Goal: Task Accomplishment & Management: Use online tool/utility

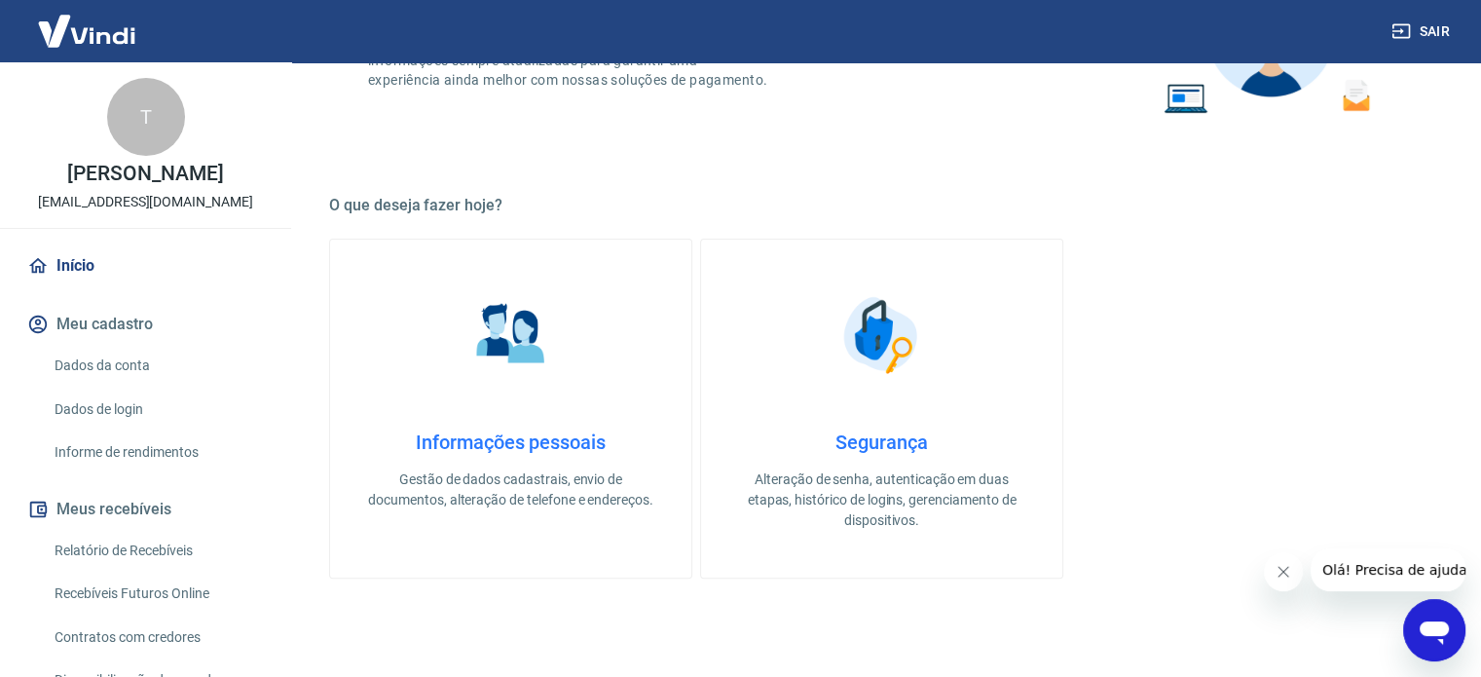
scroll to position [292, 0]
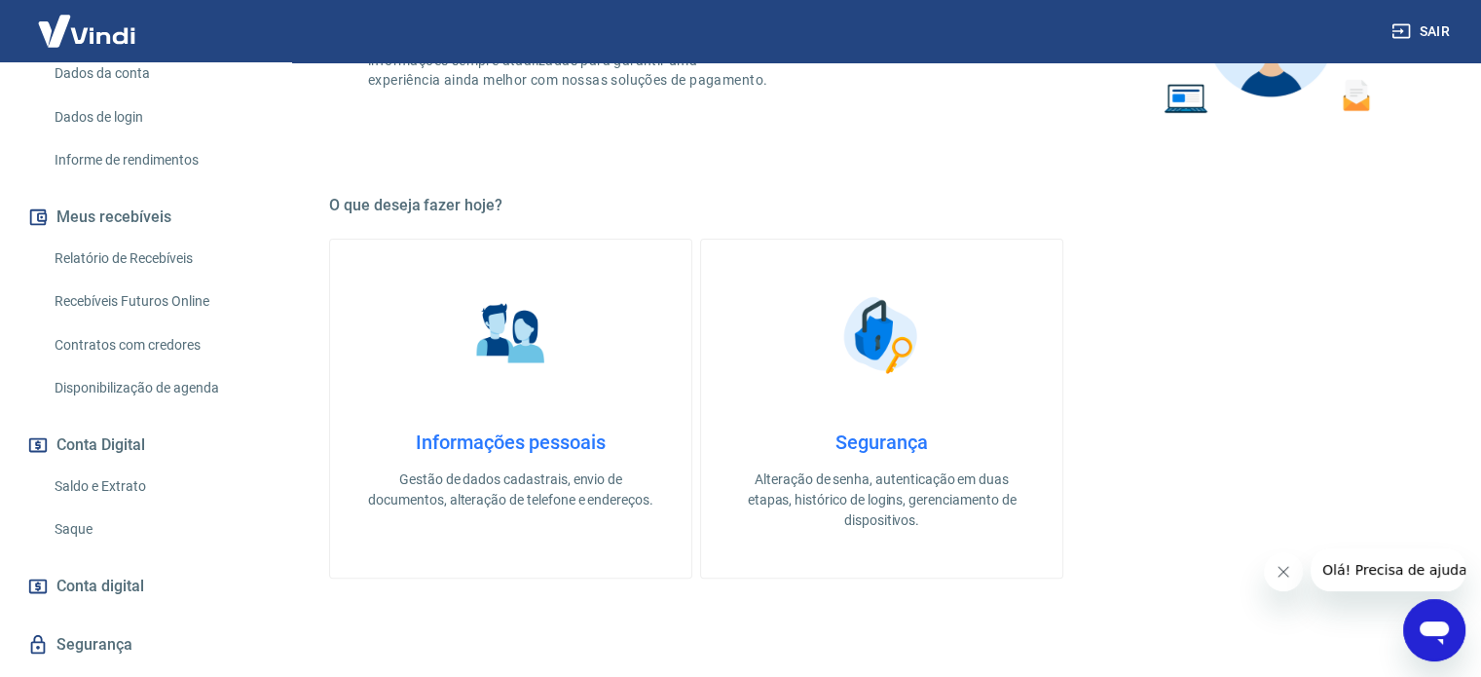
click at [92, 524] on link "Saque" at bounding box center [157, 529] width 221 height 40
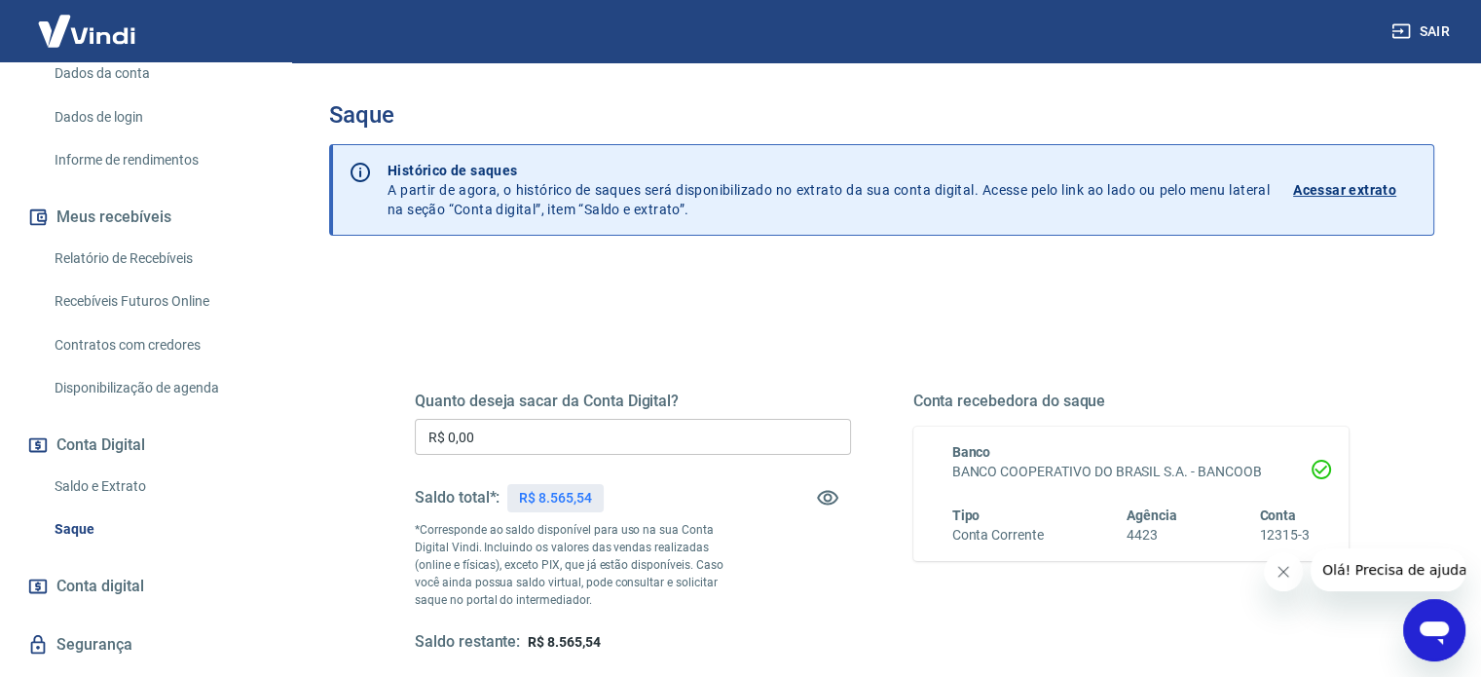
click at [486, 431] on input "R$ 0,00" at bounding box center [633, 437] width 436 height 36
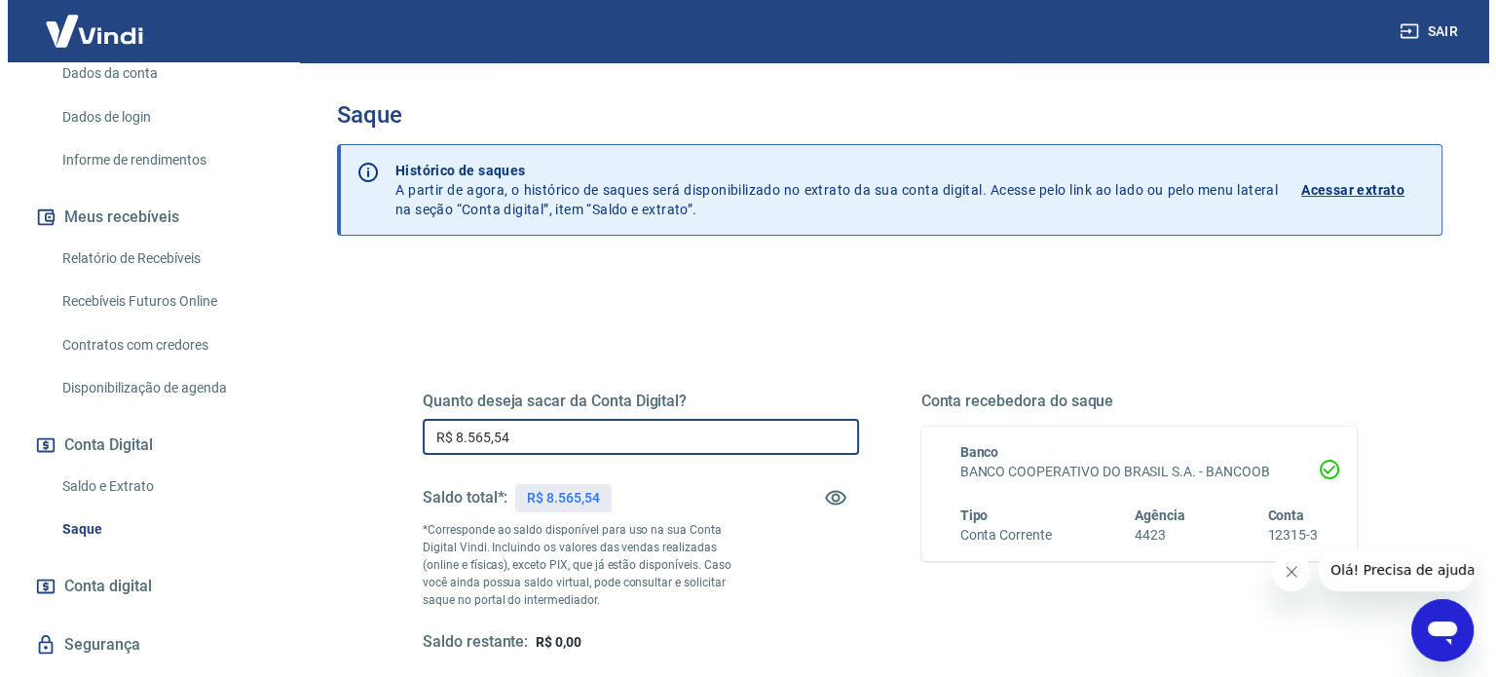
scroll to position [284, 0]
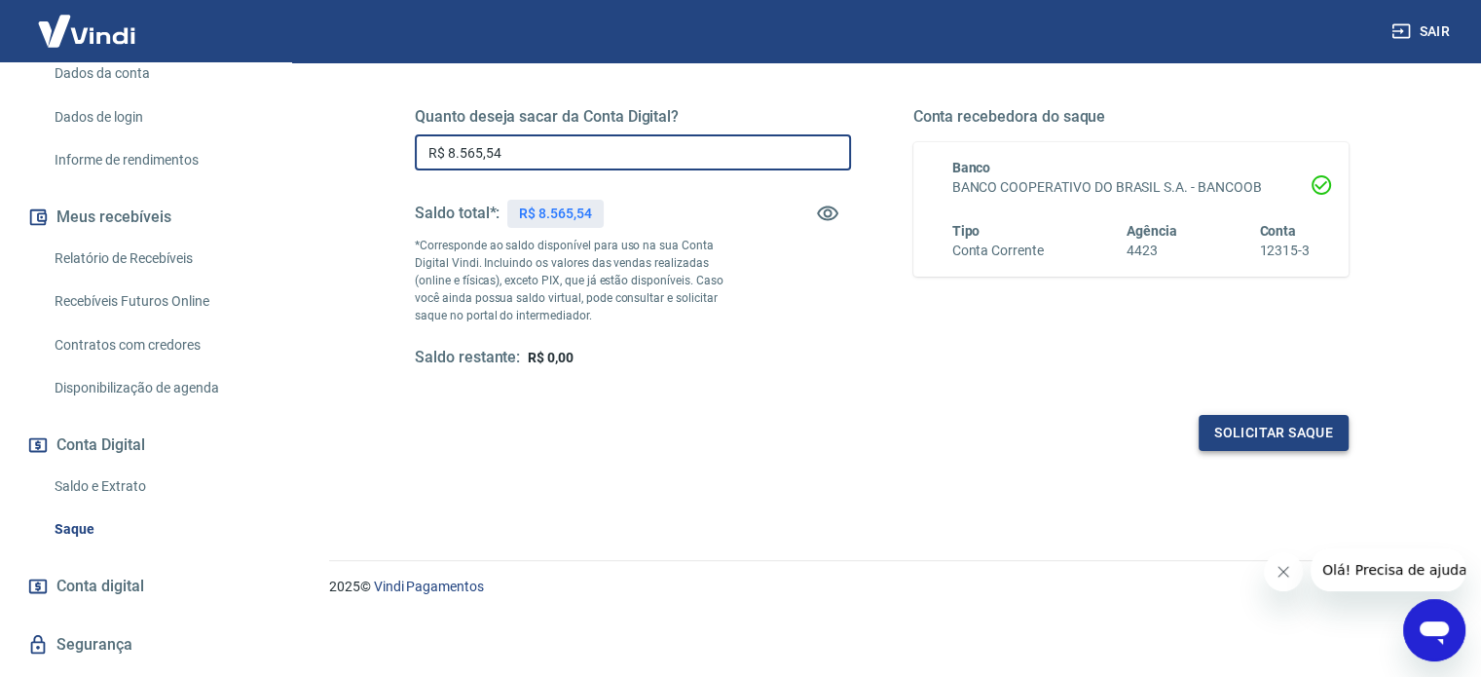
type input "R$ 8.565,54"
click at [1247, 423] on button "Solicitar saque" at bounding box center [1274, 433] width 150 height 36
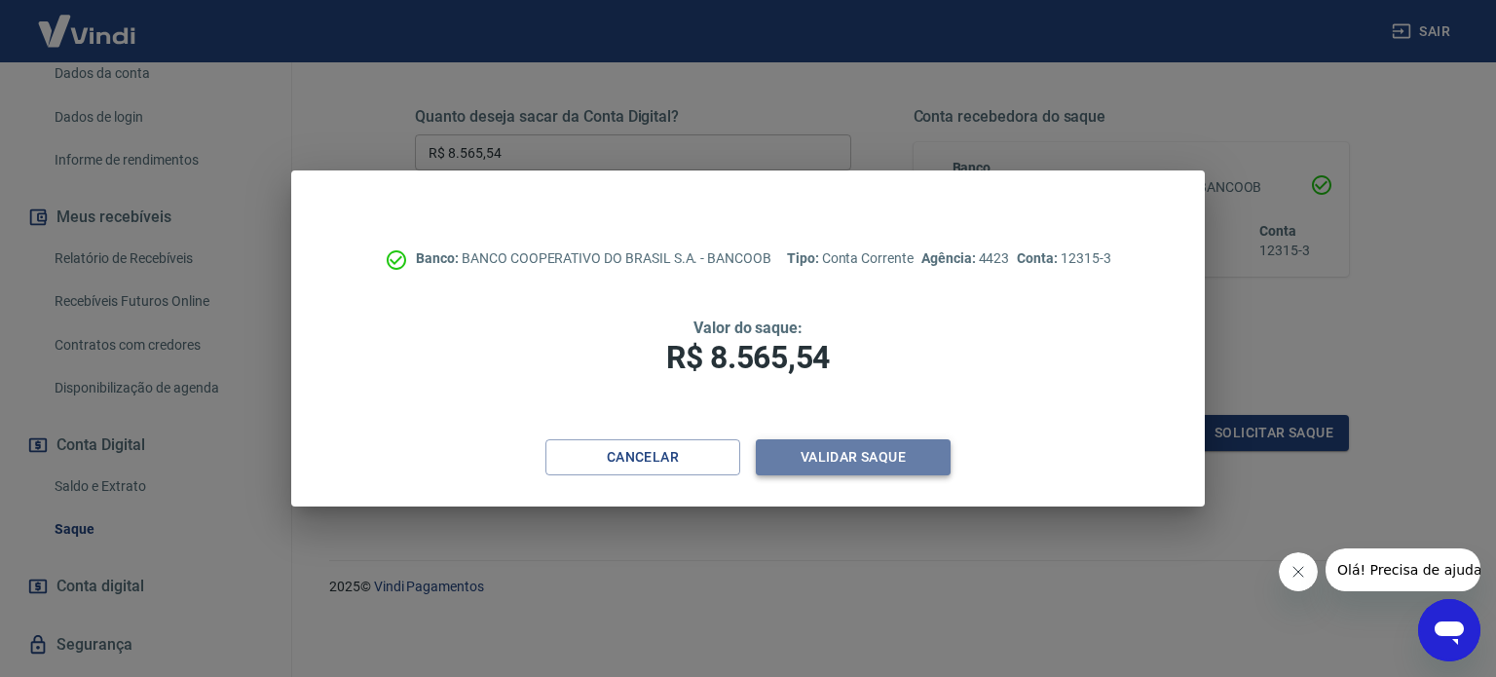
click at [854, 447] on button "Validar saque" at bounding box center [853, 457] width 195 height 36
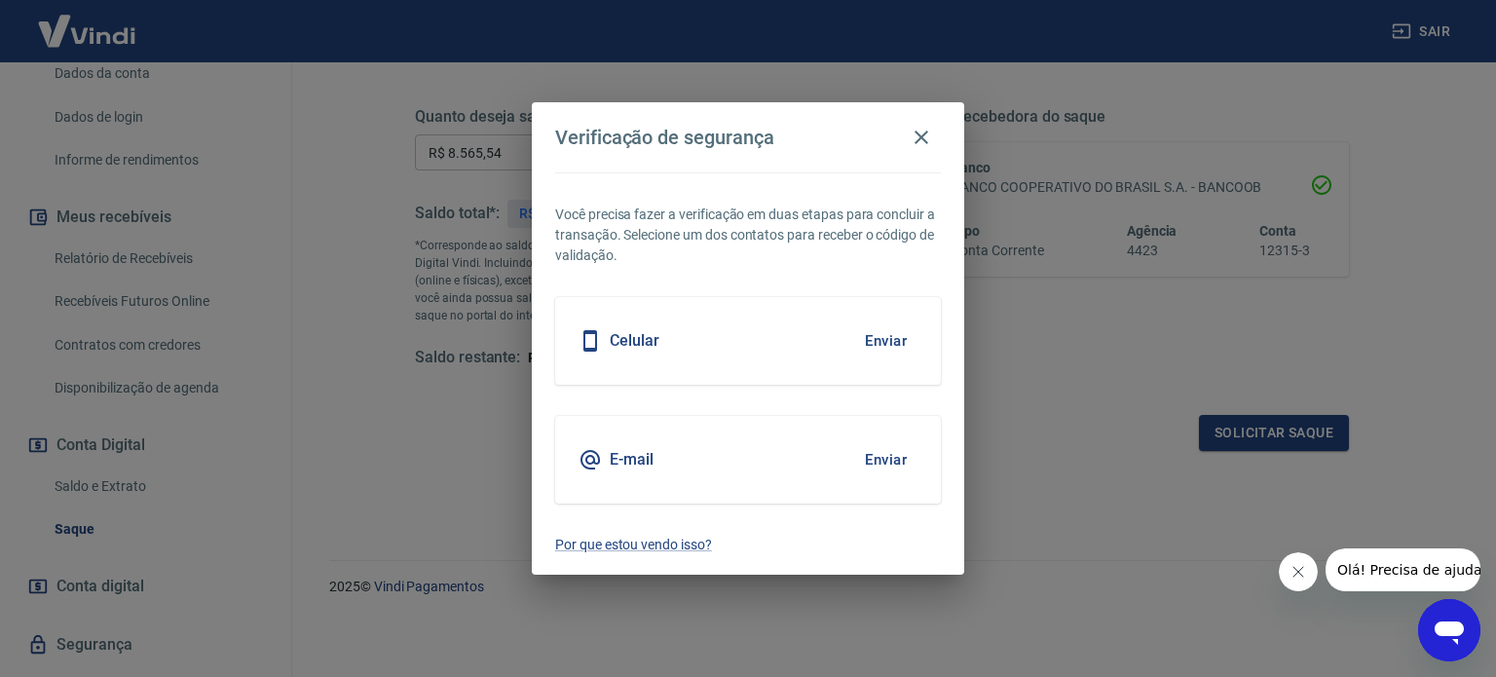
click at [874, 339] on button "Enviar" at bounding box center [885, 340] width 63 height 41
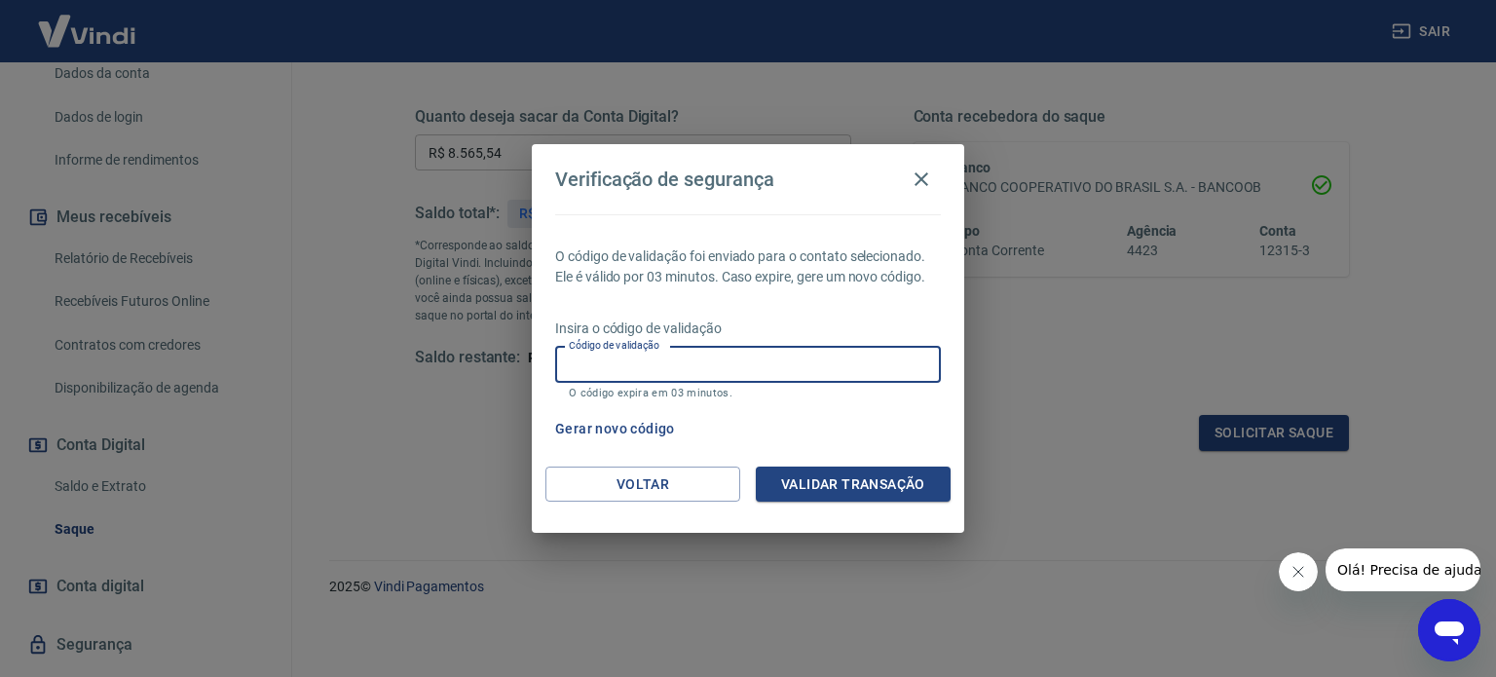
click at [853, 370] on input "Código de validação" at bounding box center [748, 365] width 386 height 36
type input "326560"
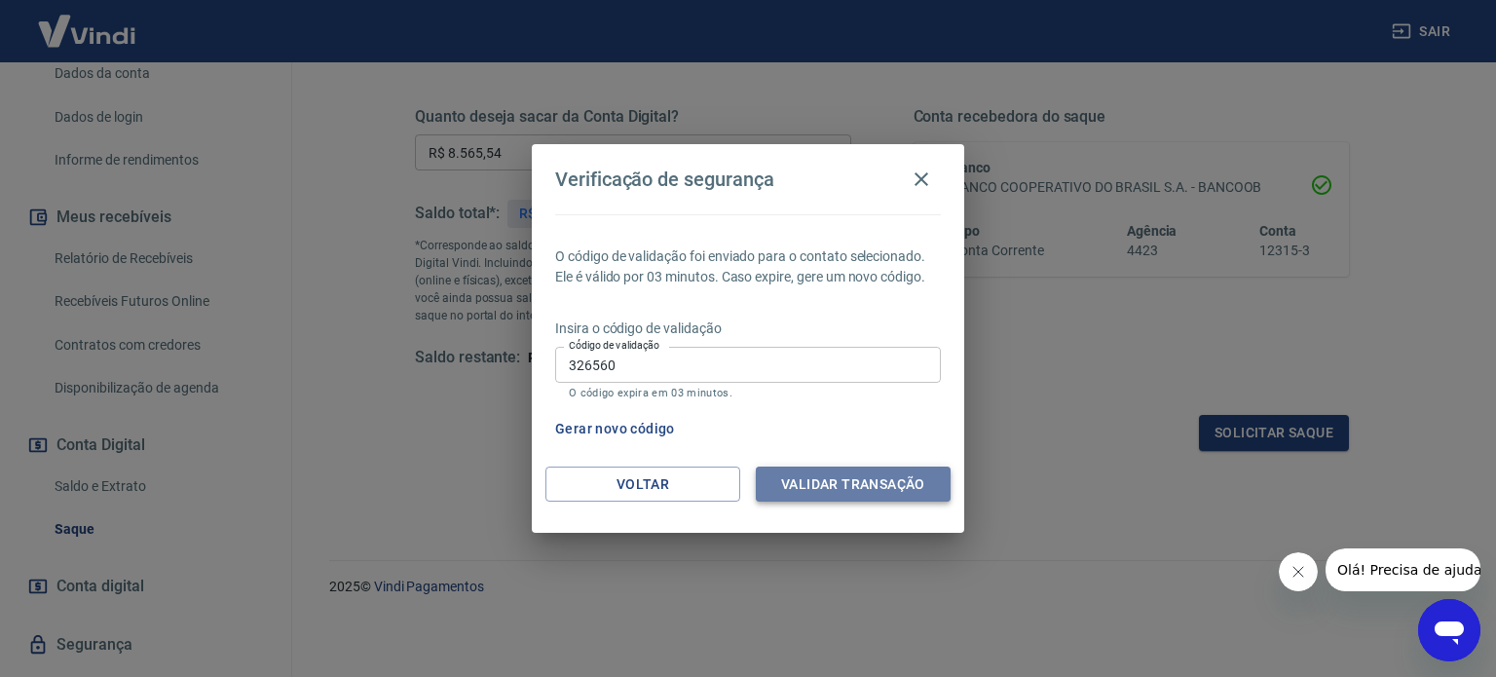
click at [837, 486] on button "Validar transação" at bounding box center [853, 484] width 195 height 36
